Goal: Entertainment & Leisure: Consume media (video, audio)

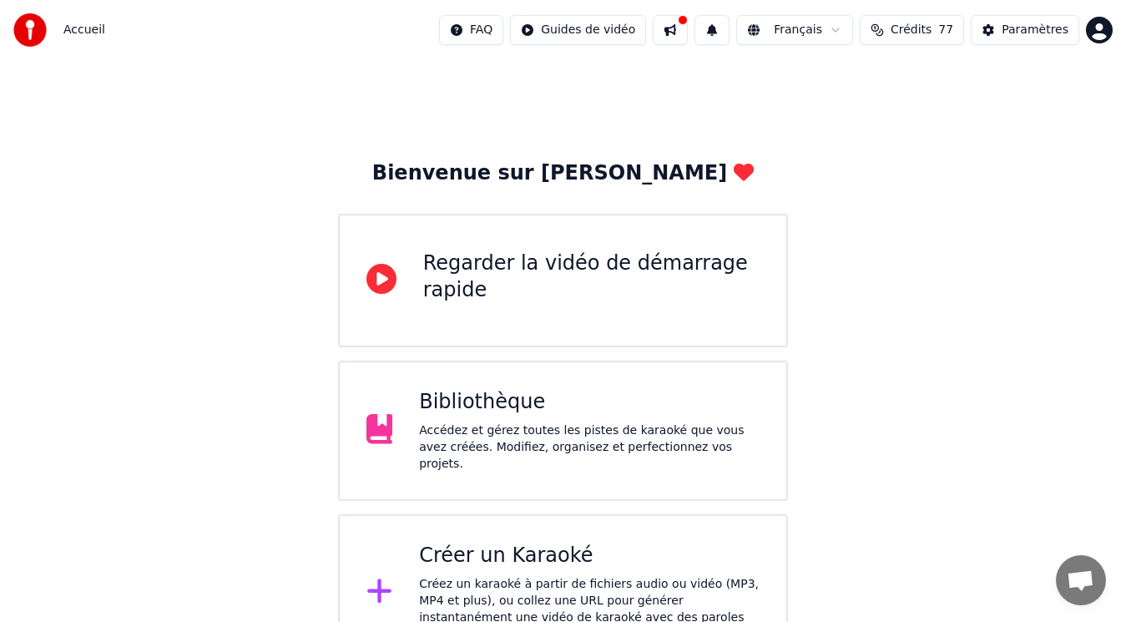
click at [503, 428] on div "Accédez et gérez toutes les pistes de karaoké que vous avez créées. Modifiez, o…" at bounding box center [589, 447] width 340 height 50
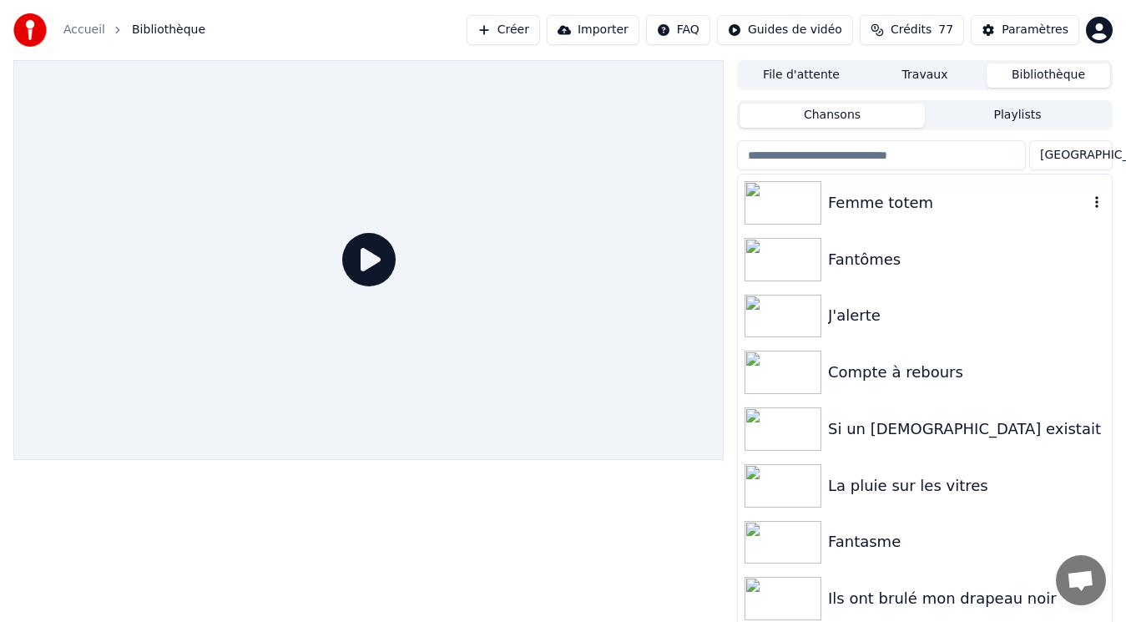
click at [872, 213] on div "Femme totem" at bounding box center [958, 202] width 260 height 23
click at [872, 211] on div "Femme totem" at bounding box center [958, 202] width 260 height 23
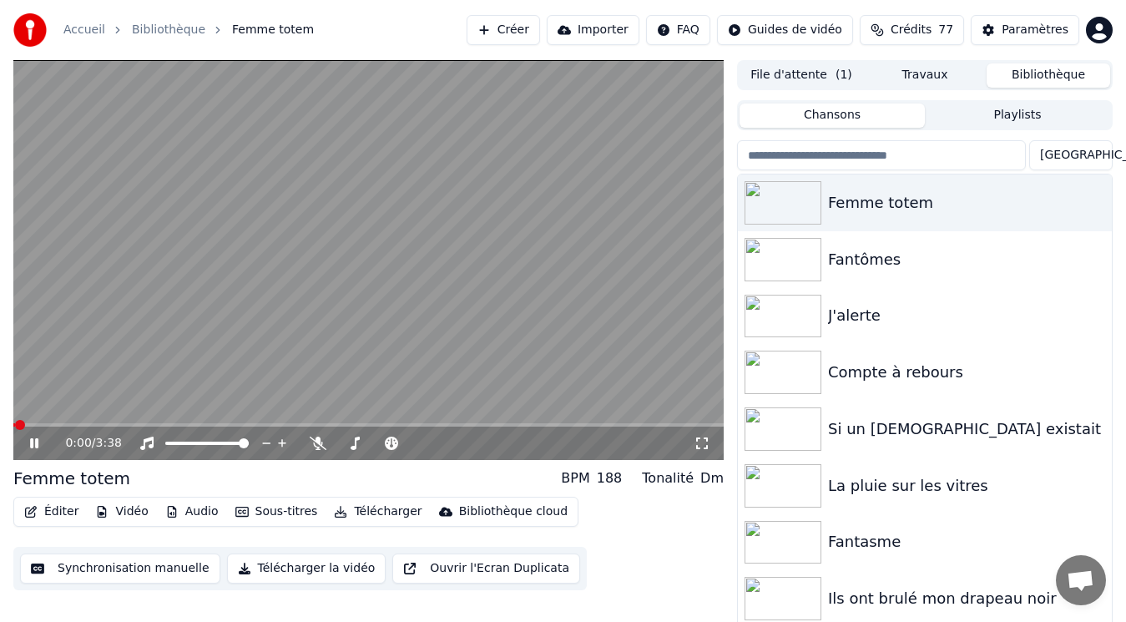
click at [696, 443] on icon at bounding box center [701, 442] width 17 height 13
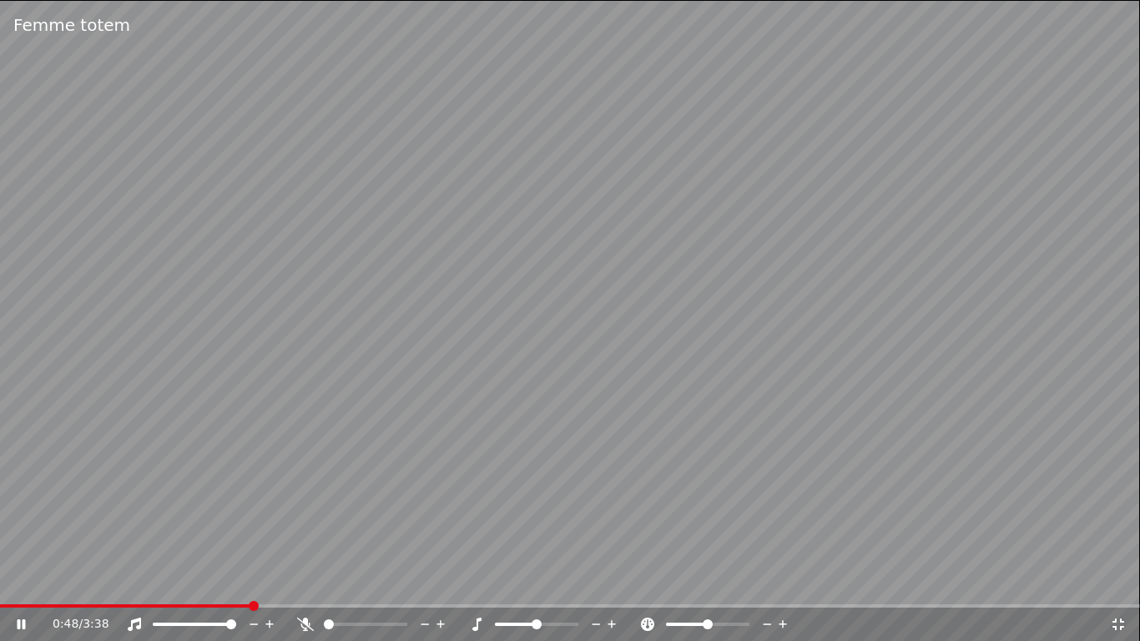
click at [23, 619] on icon at bounding box center [22, 624] width 8 height 10
click at [1114, 617] on icon at bounding box center [1118, 623] width 17 height 13
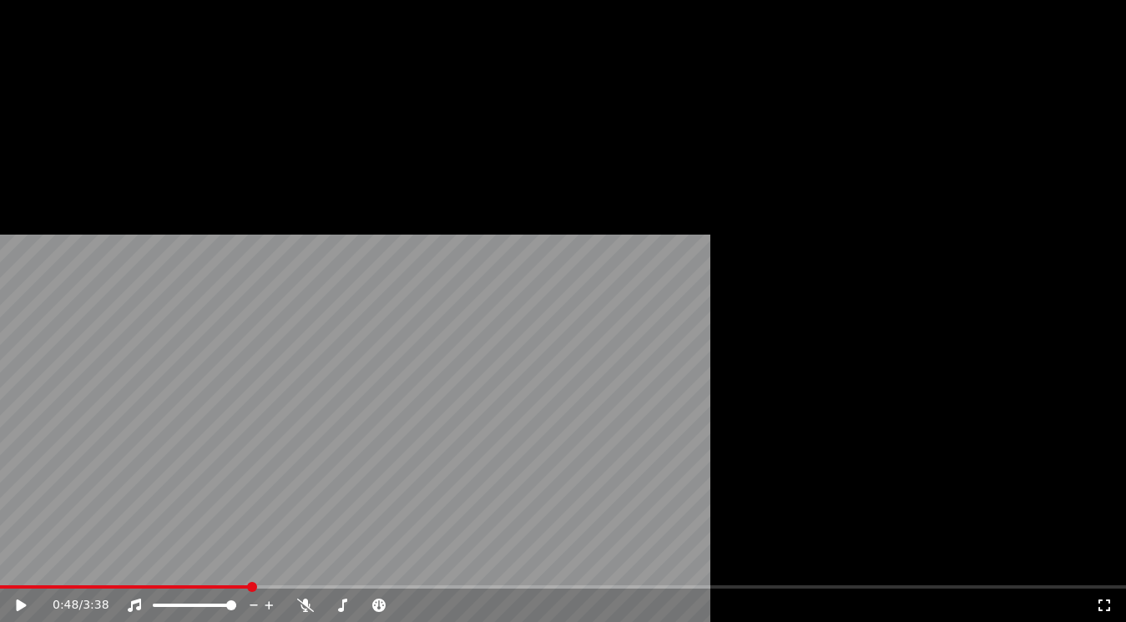
scroll to position [18, 0]
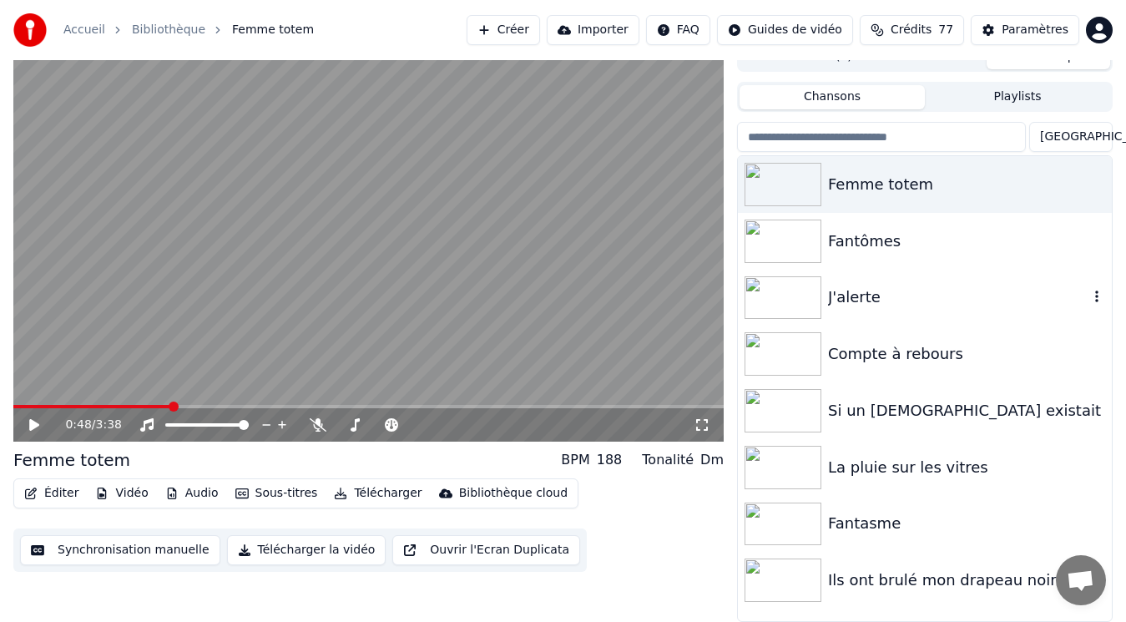
click at [863, 290] on div "J'alerte" at bounding box center [958, 296] width 260 height 23
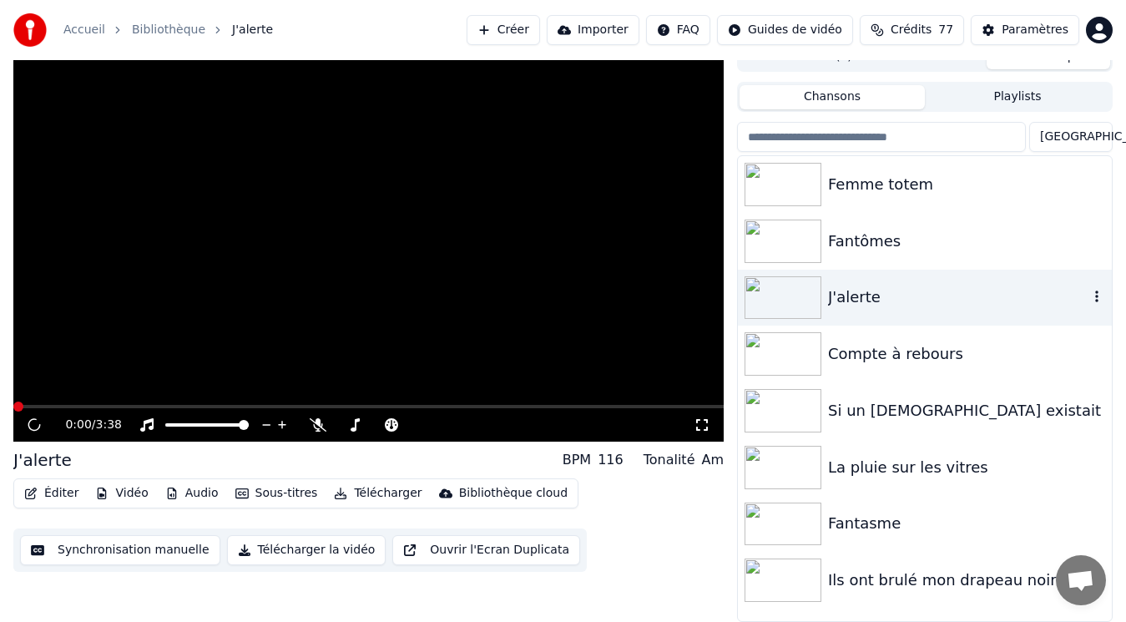
click at [862, 290] on div "J'alerte" at bounding box center [958, 296] width 260 height 23
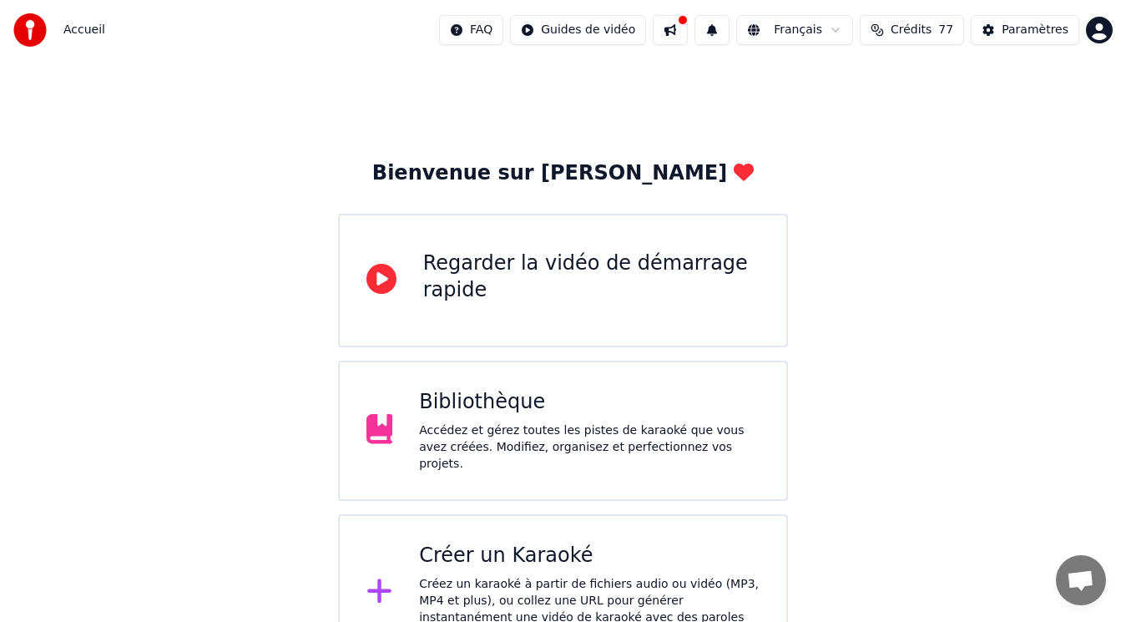
click at [522, 411] on div "Bibliothèque" at bounding box center [589, 402] width 340 height 27
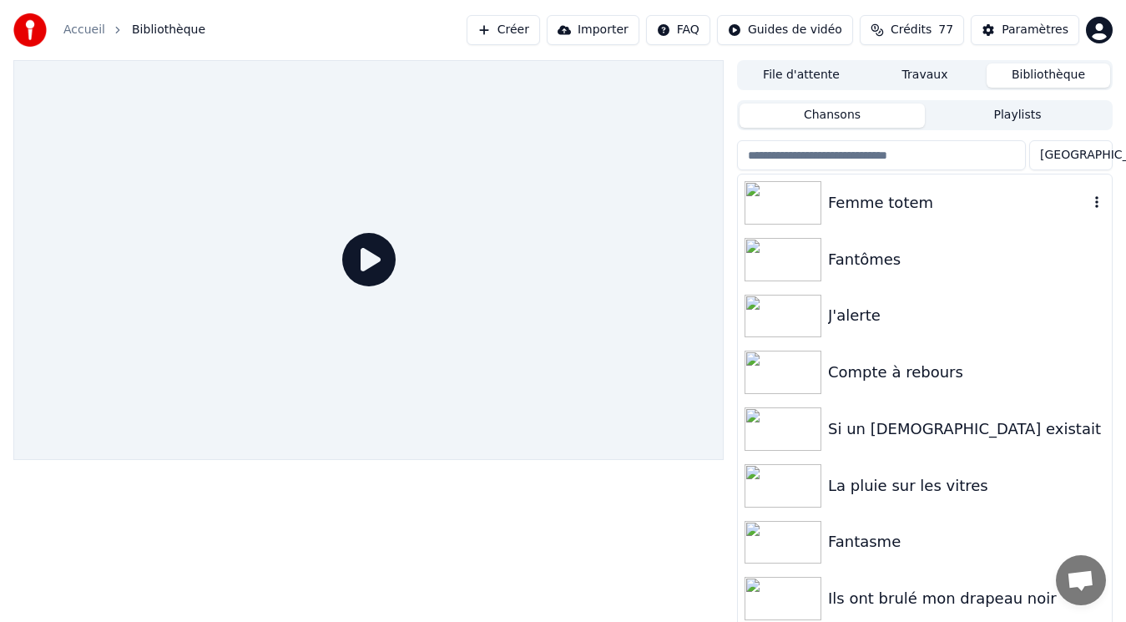
click at [865, 206] on div "Femme totem" at bounding box center [958, 202] width 260 height 23
click at [865, 205] on div "Femme totem" at bounding box center [958, 202] width 260 height 23
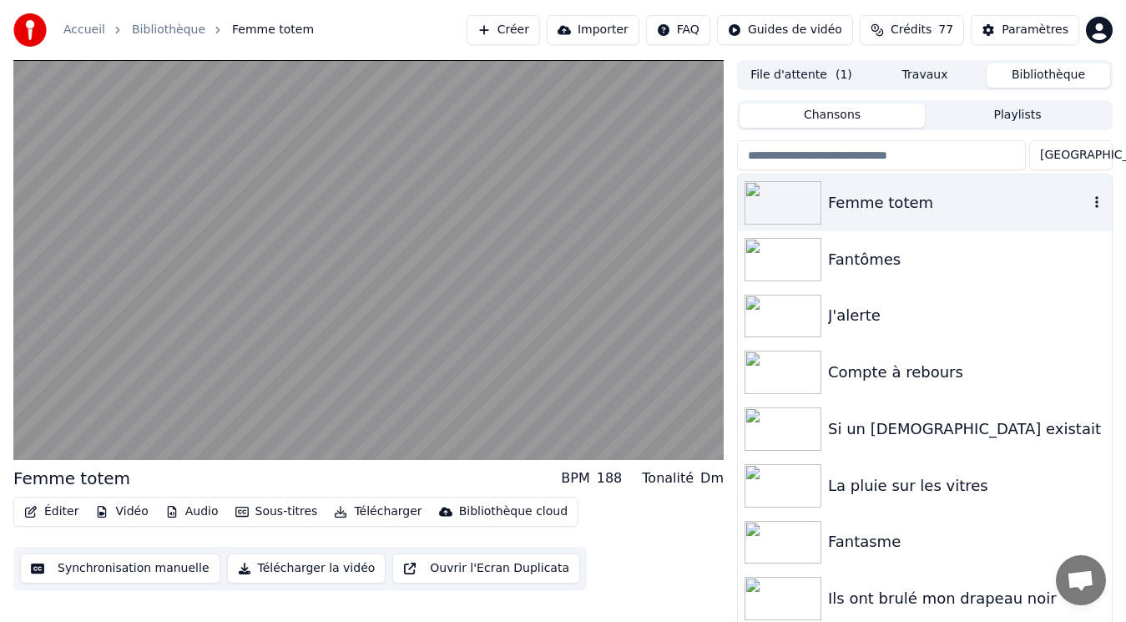
click at [865, 204] on div "Femme totem" at bounding box center [958, 202] width 260 height 23
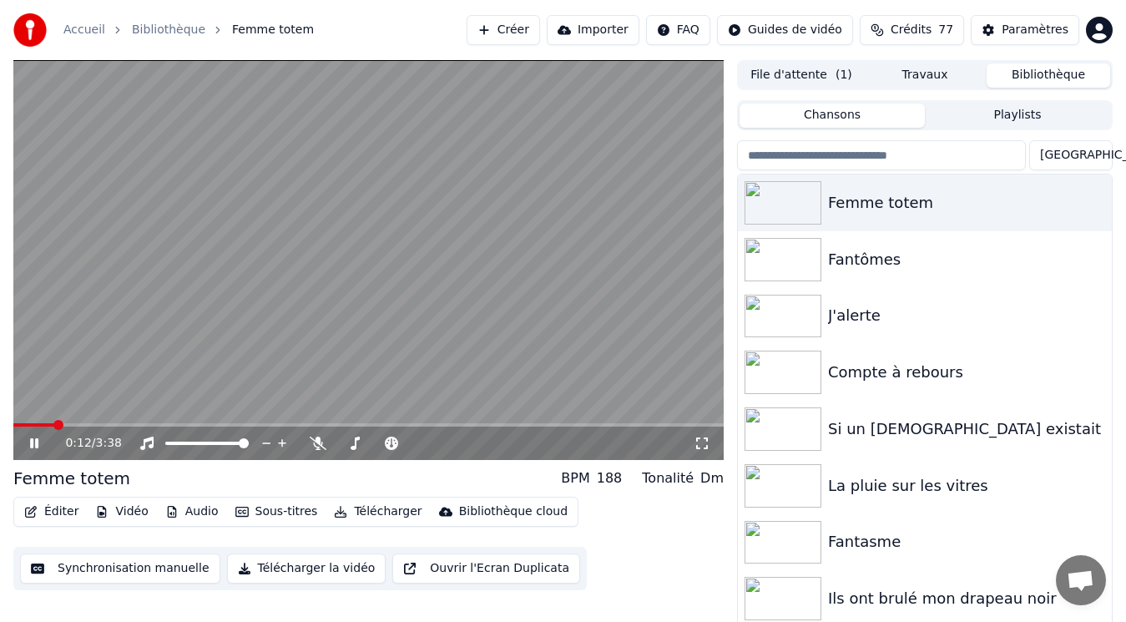
click at [33, 437] on icon at bounding box center [46, 442] width 38 height 13
drag, startPoint x: 61, startPoint y: 431, endPoint x: 7, endPoint y: 425, distance: 54.6
click at [8, 426] on div "0:12 / 3:38 Femme totem BPM 188 Tonalité Dm Éditer Vidéo Audio Sous-titres Télé…" at bounding box center [563, 350] width 1126 height 580
click at [23, 423] on span at bounding box center [18, 424] width 10 height 3
click at [13, 423] on span at bounding box center [13, 424] width 0 height 3
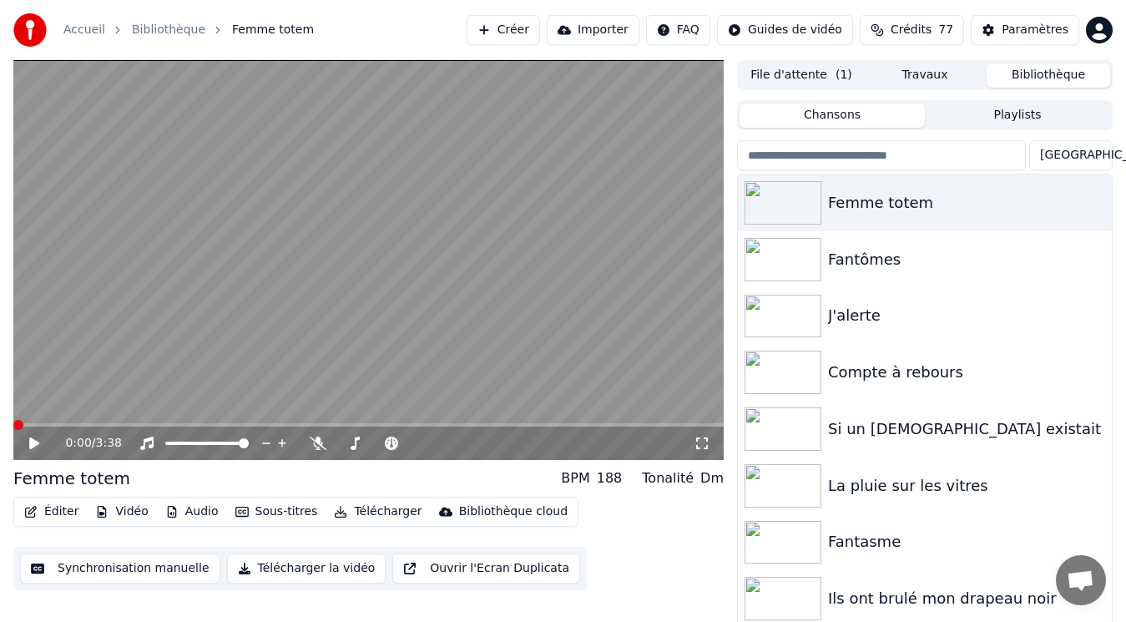
click at [35, 441] on icon at bounding box center [34, 443] width 10 height 12
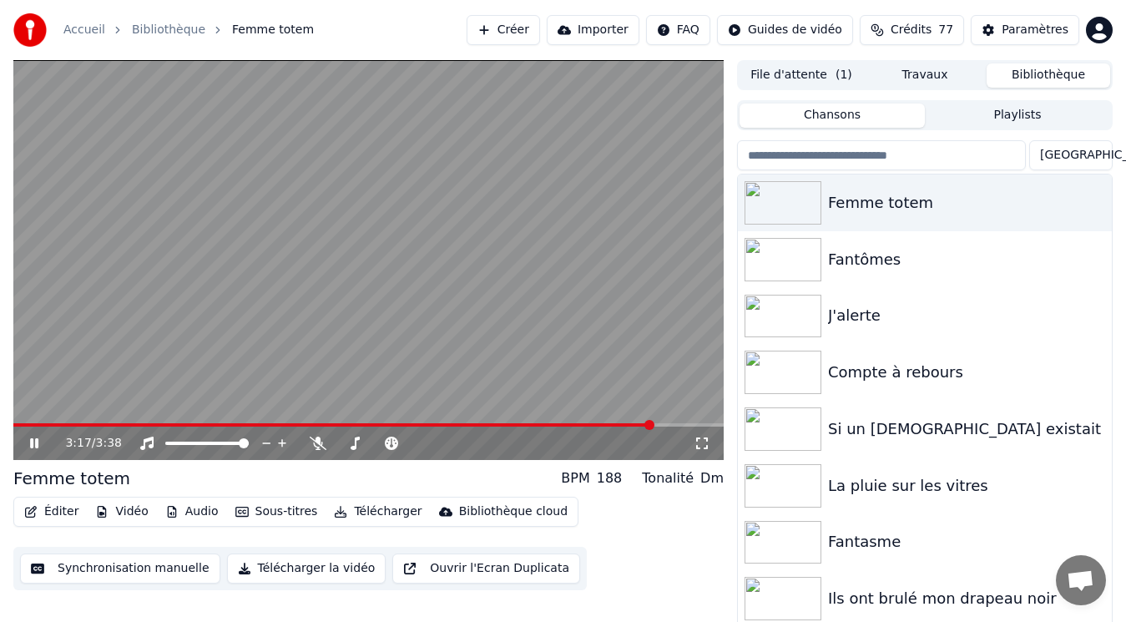
click at [24, 446] on div "3:17 / 3:38" at bounding box center [368, 443] width 697 height 17
click at [36, 442] on icon at bounding box center [34, 443] width 8 height 10
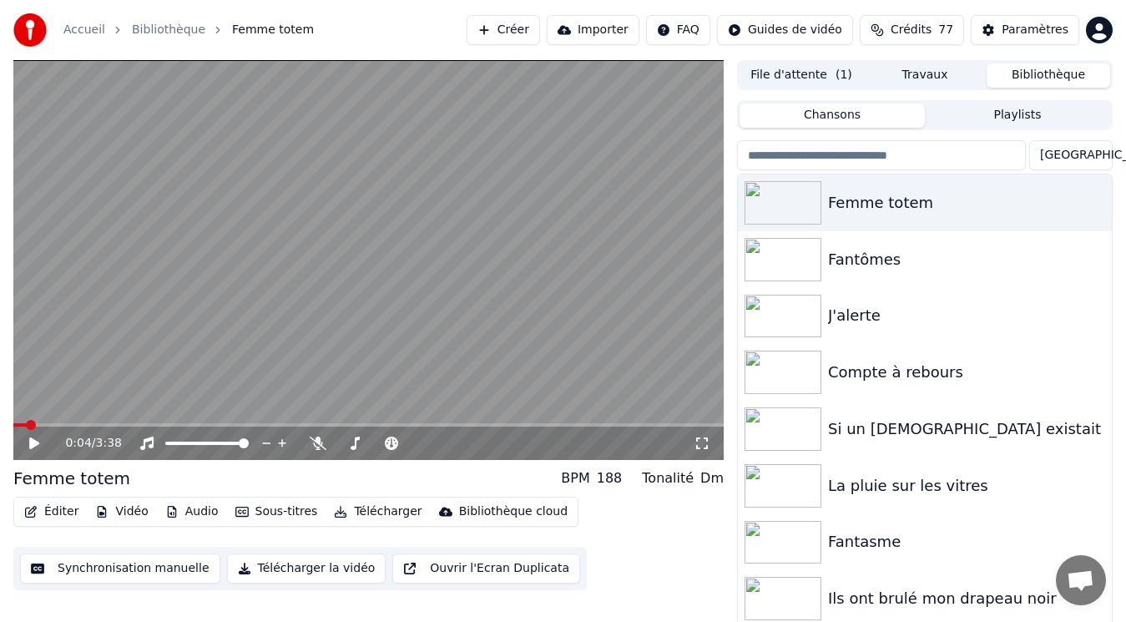
click at [26, 427] on span at bounding box center [31, 425] width 10 height 10
click at [13, 426] on span at bounding box center [18, 425] width 10 height 10
click at [34, 442] on icon at bounding box center [34, 443] width 10 height 12
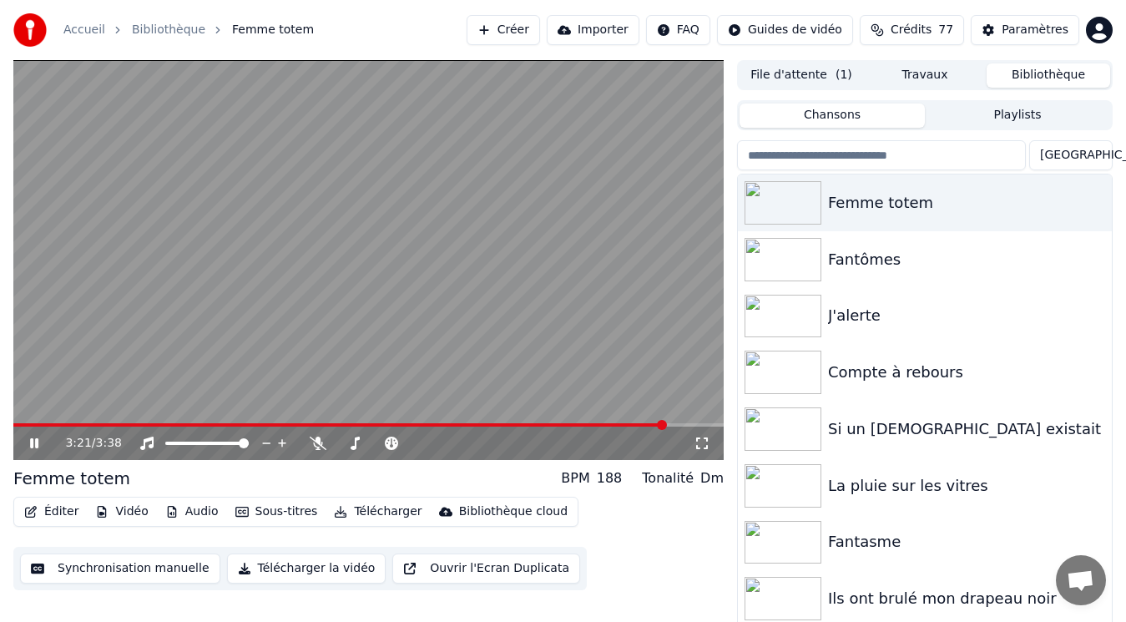
click at [40, 446] on icon at bounding box center [46, 442] width 38 height 13
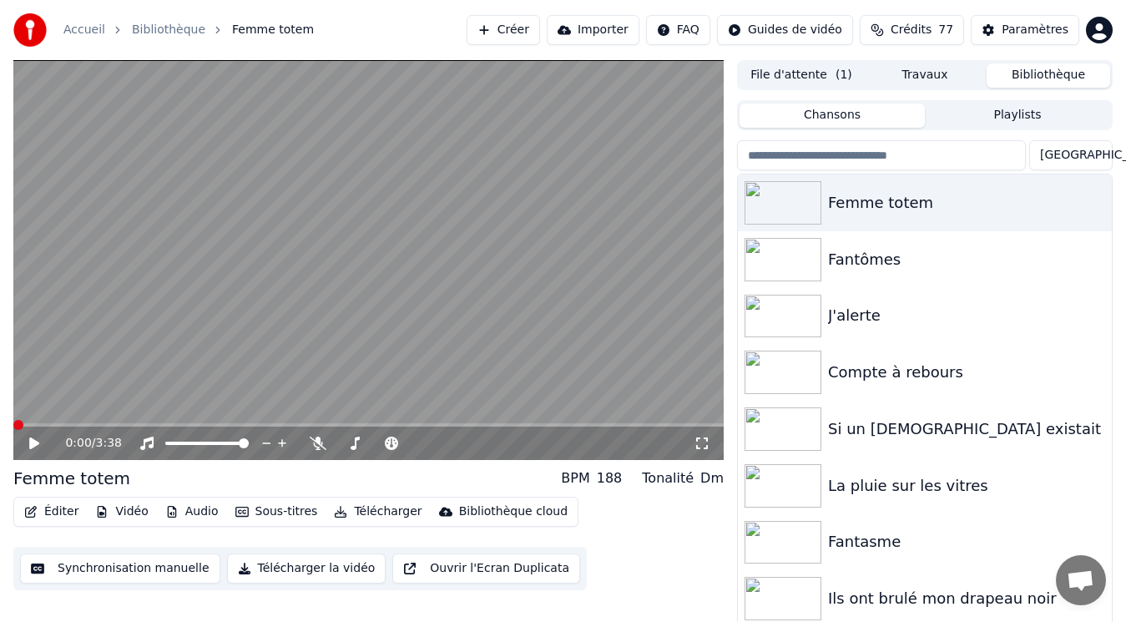
click at [13, 420] on span at bounding box center [18, 425] width 10 height 10
click at [35, 444] on icon at bounding box center [34, 443] width 10 height 12
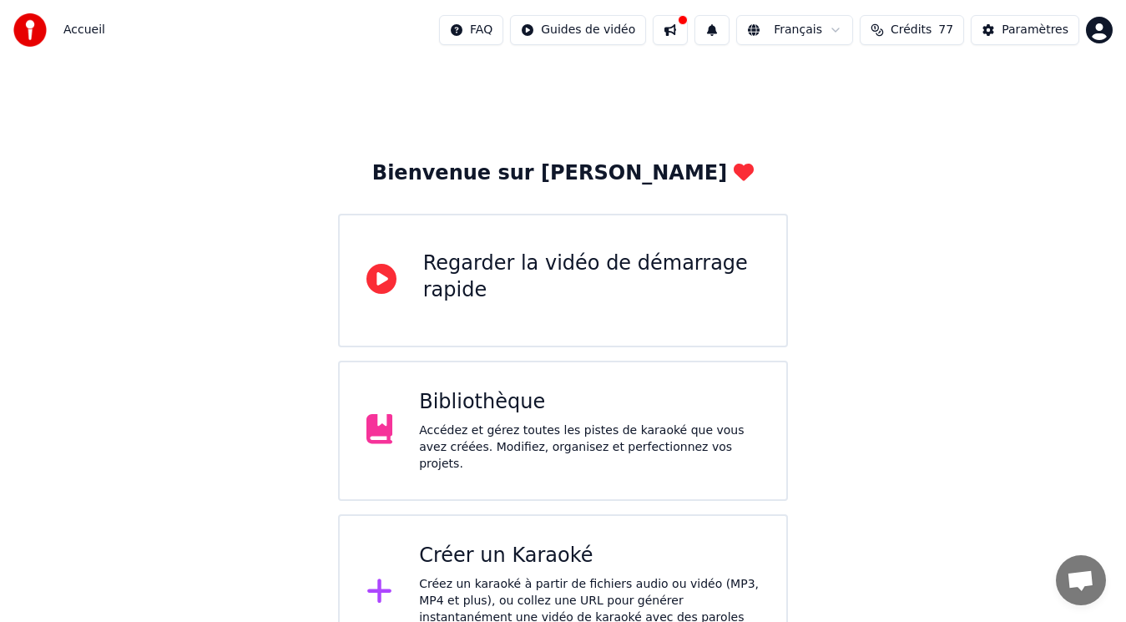
click at [536, 410] on div "Bibliothèque" at bounding box center [589, 402] width 340 height 27
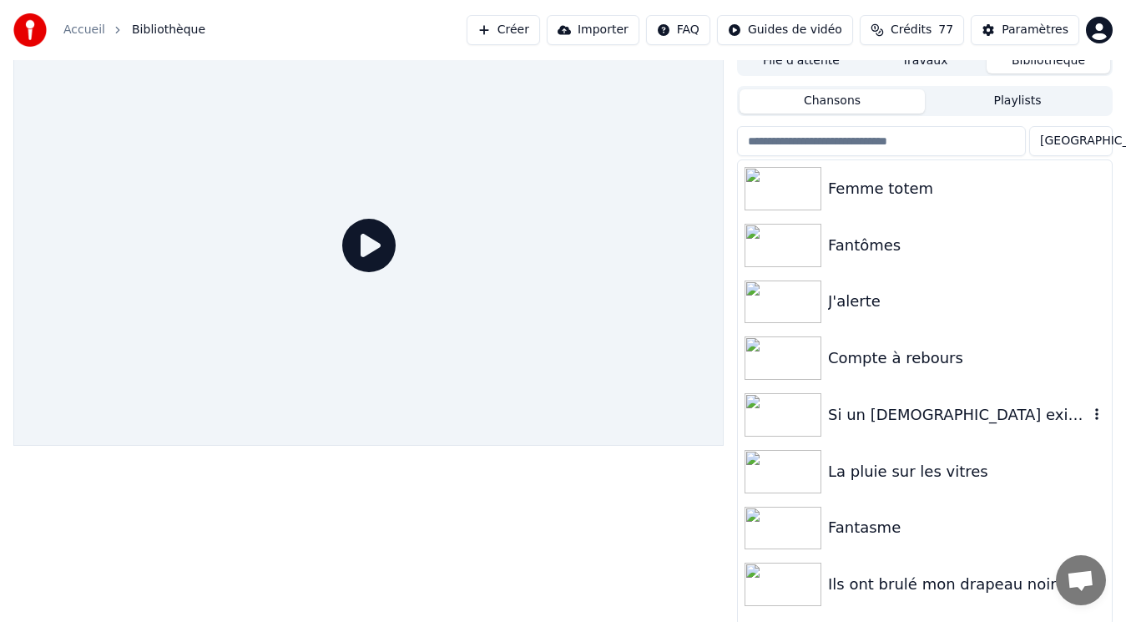
scroll to position [18, 0]
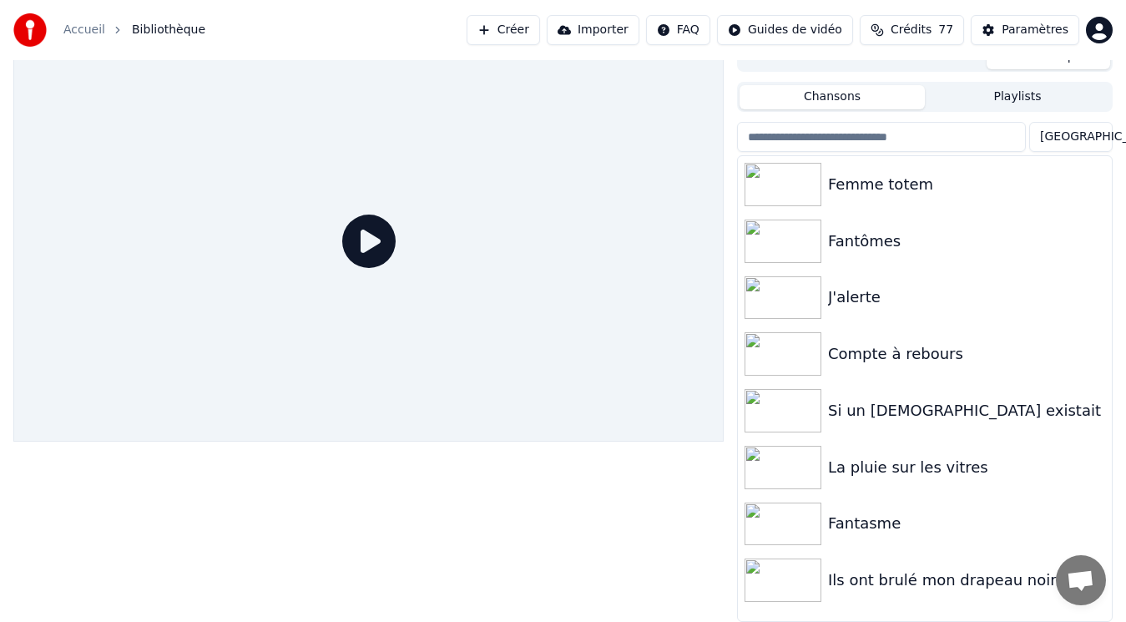
click at [921, 579] on div "Ils ont brulé mon drapeau noir" at bounding box center [958, 579] width 260 height 23
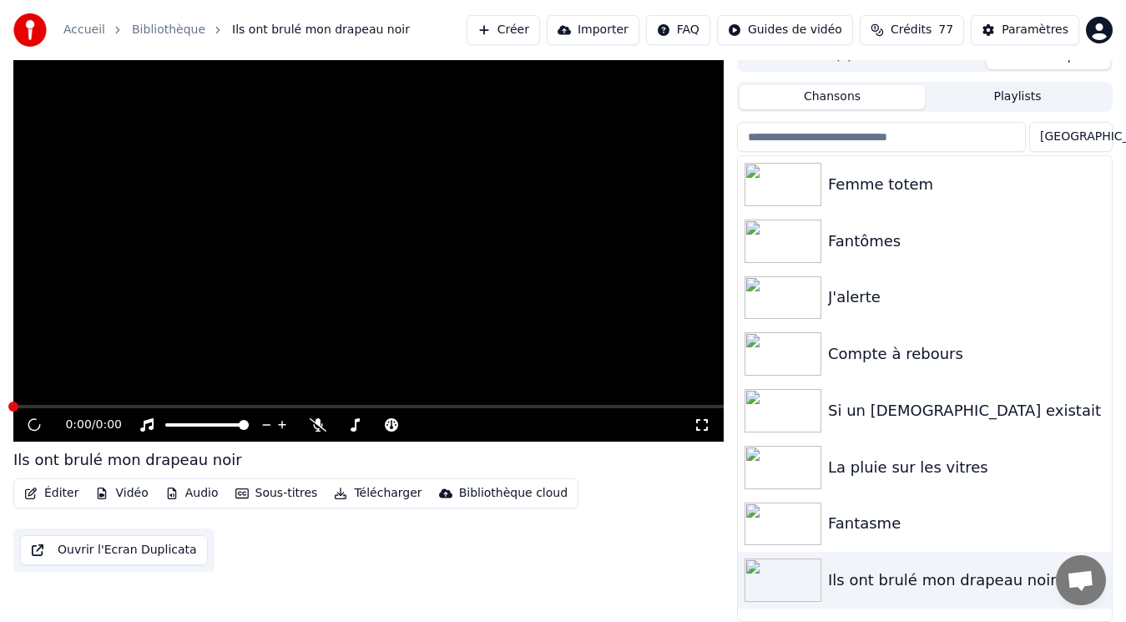
click at [921, 579] on div "Ils ont brulé mon drapeau noir" at bounding box center [958, 579] width 260 height 23
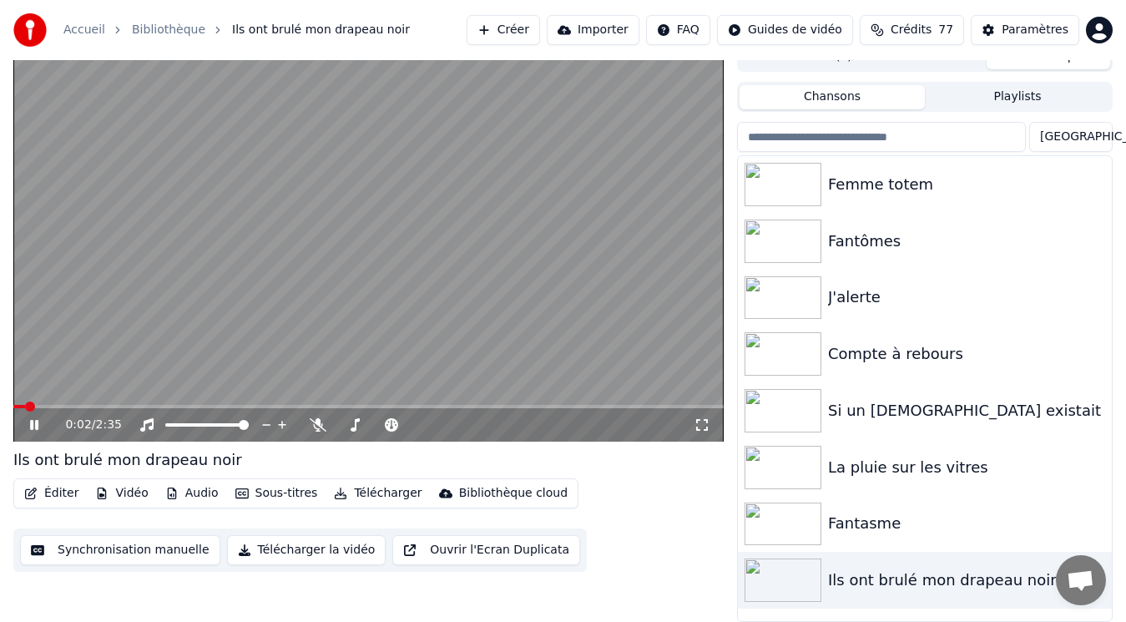
drag, startPoint x: 699, startPoint y: 428, endPoint x: 700, endPoint y: 447, distance: 19.2
click at [700, 428] on icon at bounding box center [701, 424] width 17 height 13
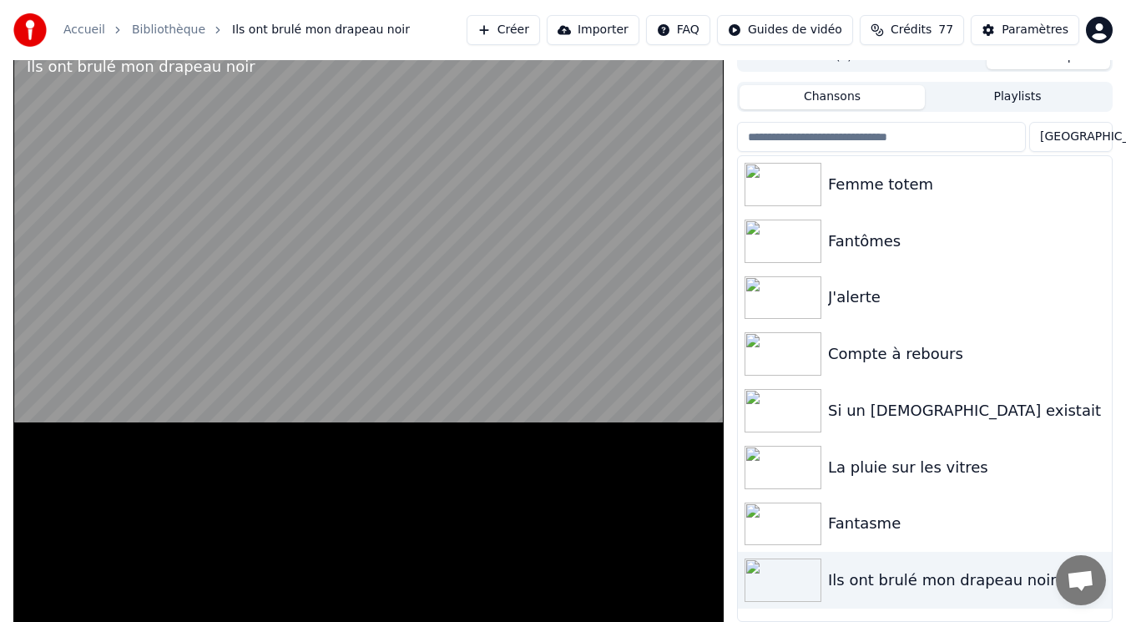
scroll to position [13, 0]
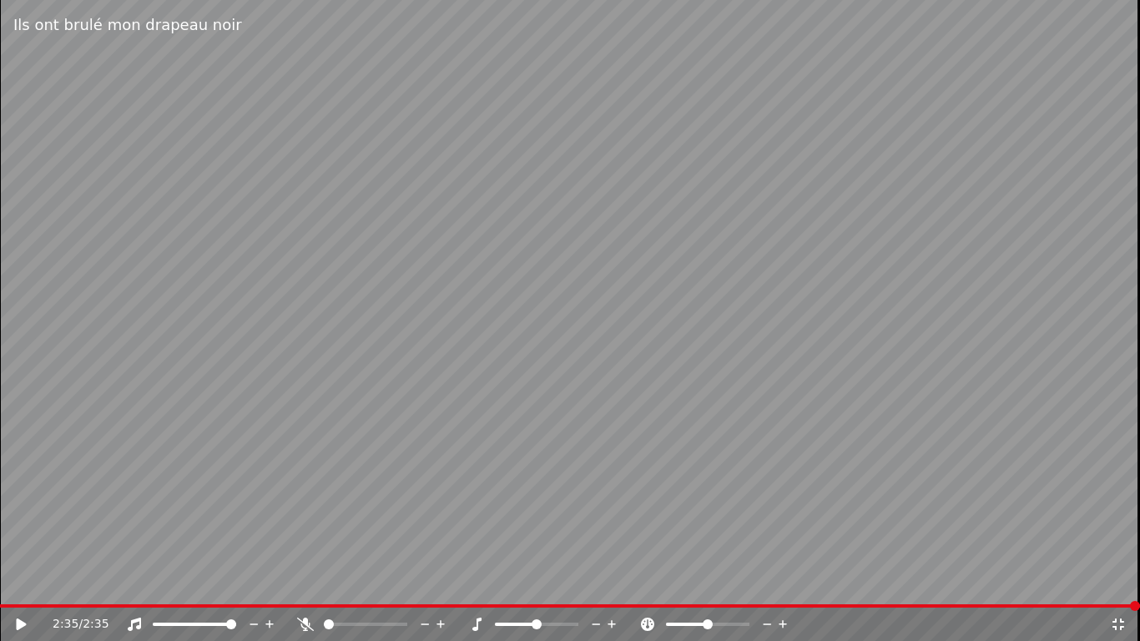
click at [1120, 621] on icon at bounding box center [1118, 623] width 17 height 13
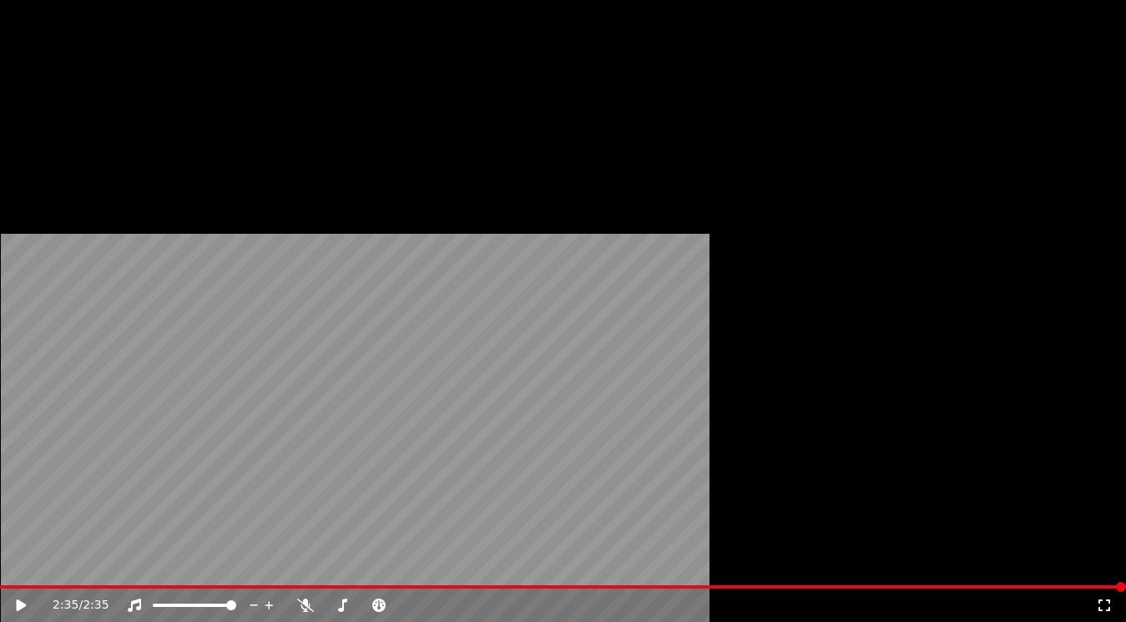
scroll to position [18, 0]
